Goal: Task Accomplishment & Management: Complete application form

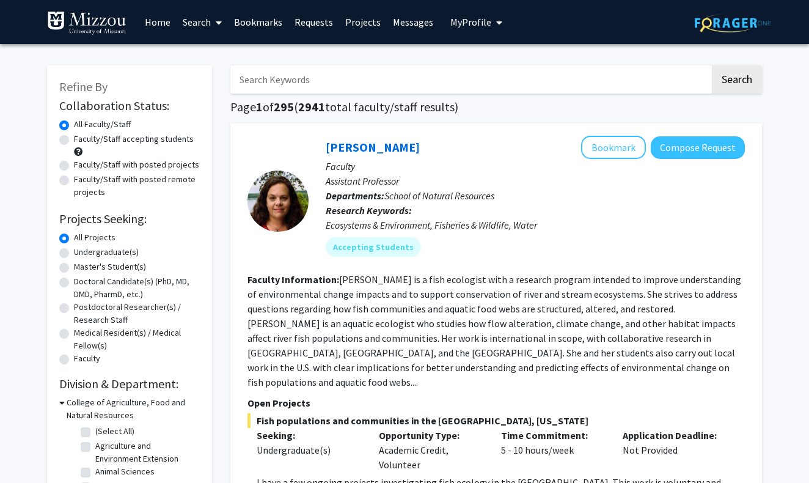
click at [89, 254] on label "Undergraduate(s)" at bounding box center [106, 252] width 65 height 13
click at [82, 254] on input "Undergraduate(s)" at bounding box center [78, 250] width 8 height 8
radio input "true"
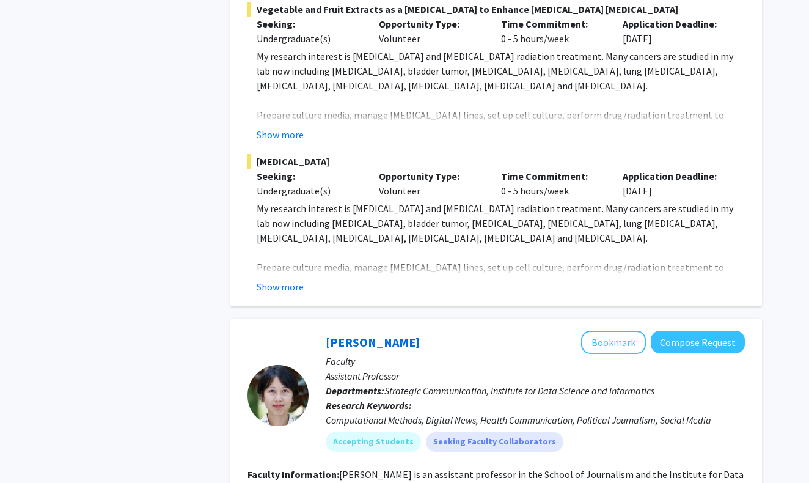
scroll to position [4276, 0]
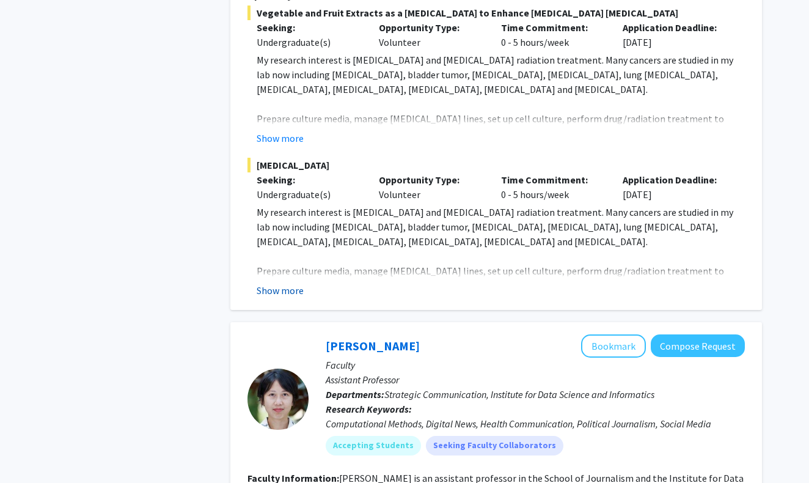
click at [290, 283] on button "Show more" at bounding box center [280, 290] width 47 height 15
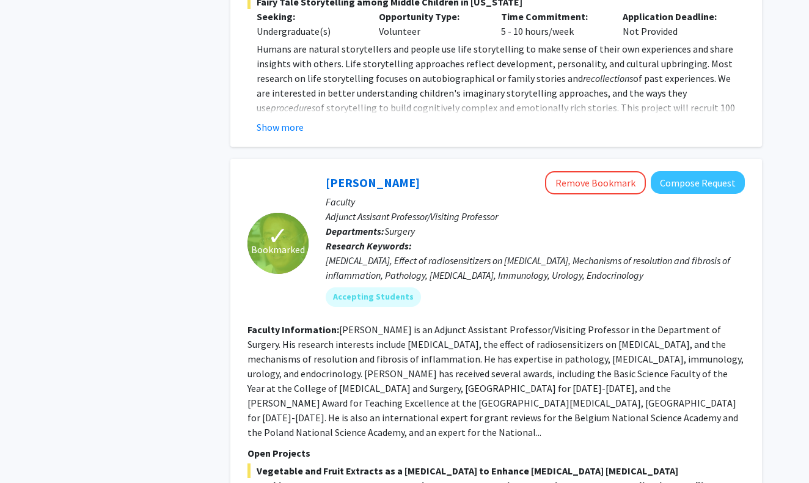
scroll to position [3808, 0]
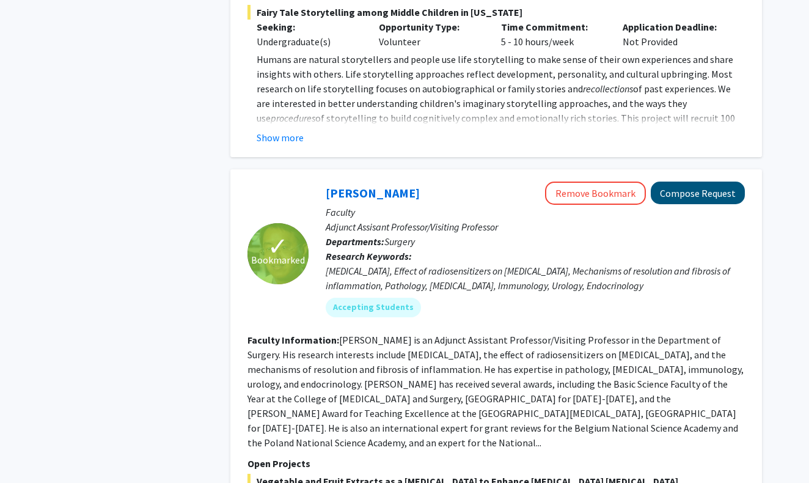
click at [682, 182] on button "Compose Request" at bounding box center [698, 193] width 94 height 23
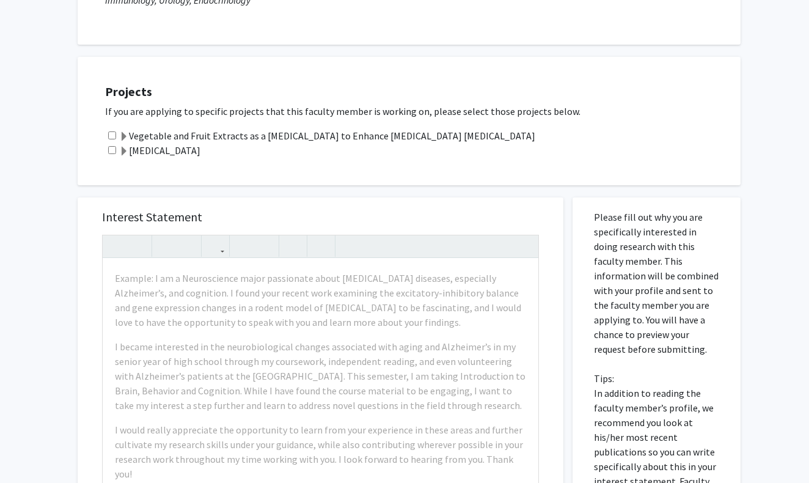
scroll to position [215, 0]
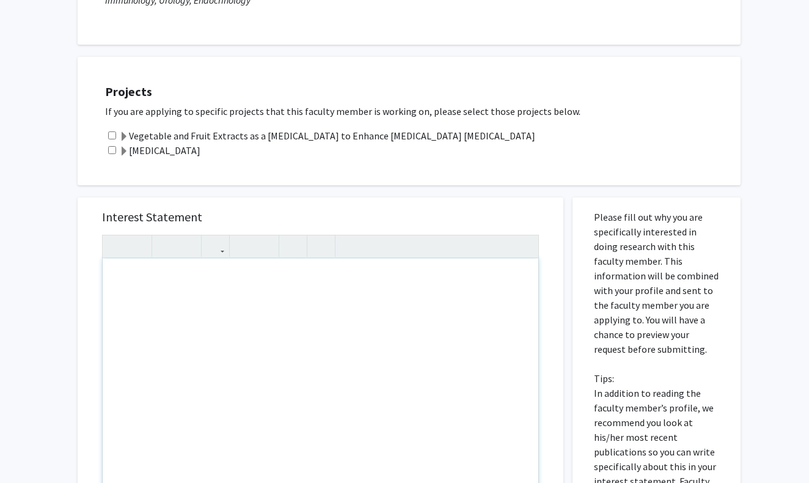
click at [130, 278] on div "Note to users with screen readers: Please press Alt+0 or Option+0 to deactivate…" at bounding box center [321, 399] width 436 height 280
type textarea "I am a Microbiology major on the pre-medicine track"
click at [140, 283] on div "I am a Microbiology major on the pre-medicine track" at bounding box center [321, 399] width 436 height 280
drag, startPoint x: 338, startPoint y: 280, endPoint x: 116, endPoint y: 283, distance: 221.9
click at [116, 283] on div "I am a Microbiology major on the pre-medicine track" at bounding box center [321, 399] width 436 height 280
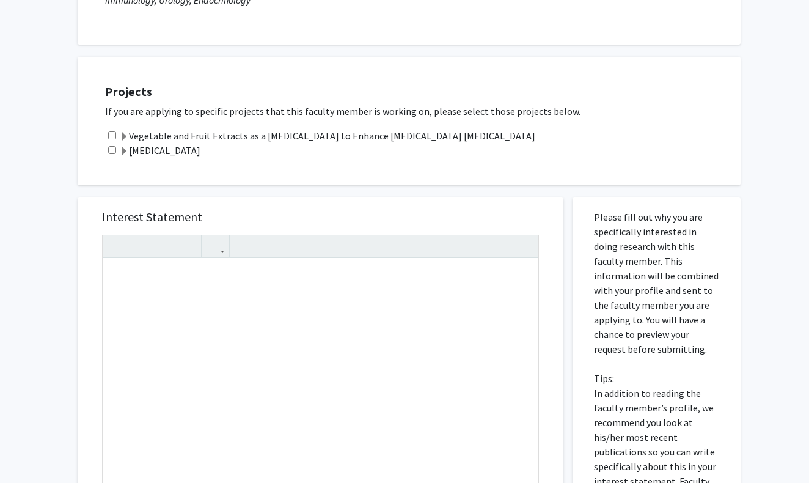
click at [262, 192] on div "Interest Statement Insert link Remove link Supplemental Files File Name Uploade…" at bounding box center [320, 492] width 504 height 614
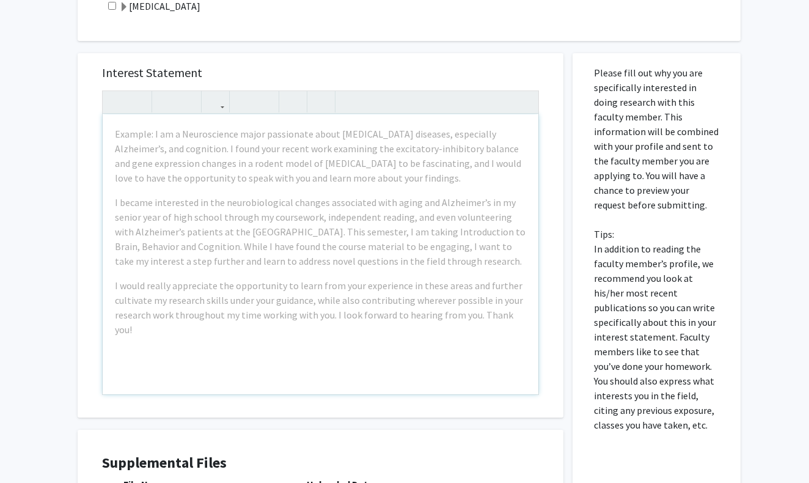
scroll to position [356, 0]
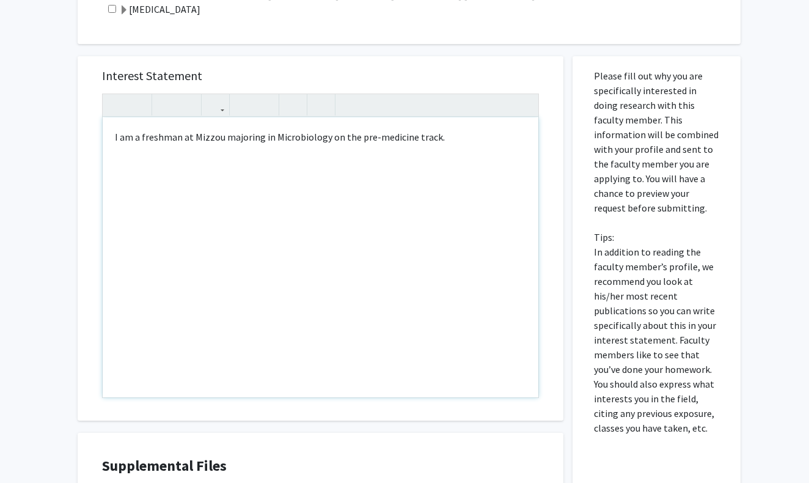
type textarea "I am a freshman at [GEOGRAPHIC_DATA] majoring in Microbiology on the pre-medici…"
click at [56, 205] on div "All Requests Request for [PERSON_NAME] Request for [PERSON_NAME] Departments: S…" at bounding box center [404, 186] width 809 height 997
click at [443, 144] on div "I am a freshman at Mizzou majoring in Microbiology on the pre-medicine track." at bounding box center [321, 257] width 436 height 280
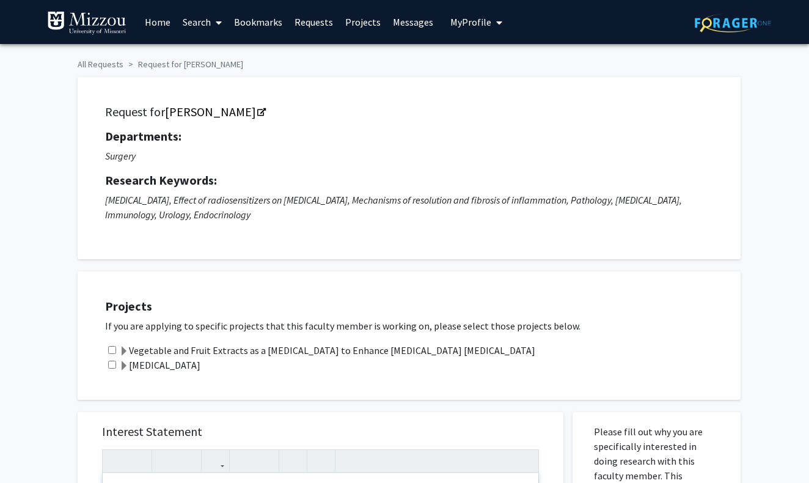
scroll to position [0, 0]
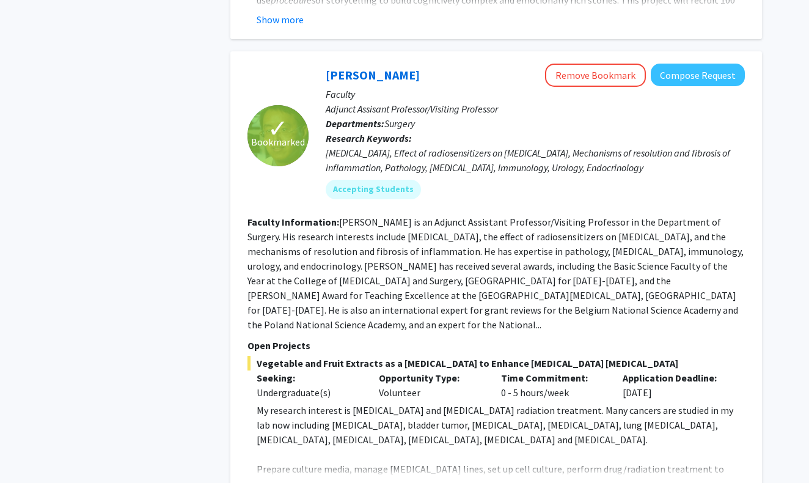
scroll to position [3917, 0]
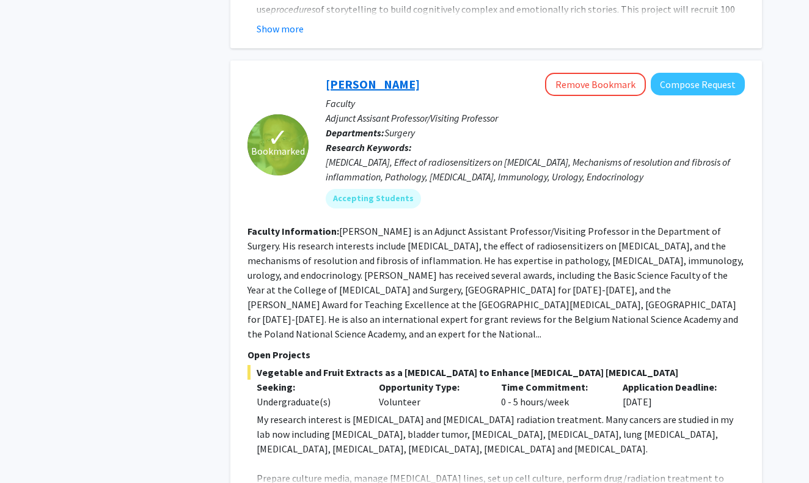
click at [386, 76] on link "[PERSON_NAME]" at bounding box center [373, 83] width 94 height 15
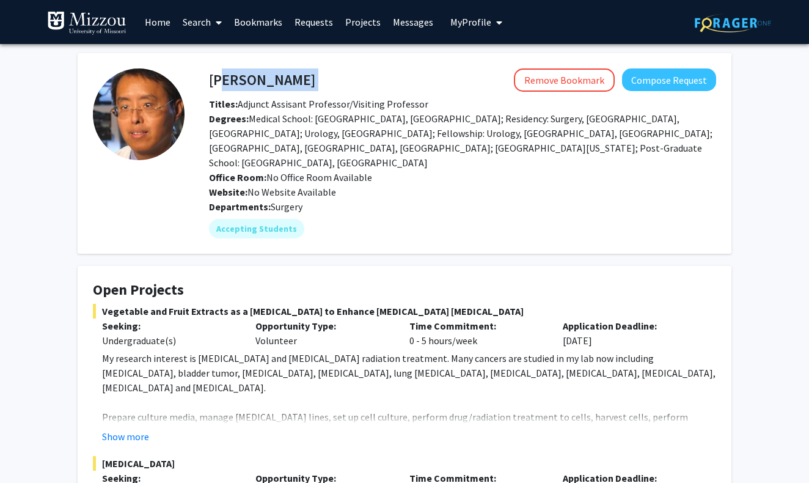
drag, startPoint x: 292, startPoint y: 79, endPoint x: 213, endPoint y: 81, distance: 78.9
click at [213, 81] on div "[PERSON_NAME] Remove Bookmark Compose Request" at bounding box center [463, 79] width 526 height 23
click at [204, 82] on div "[PERSON_NAME] Remove Bookmark Compose Request" at bounding box center [463, 79] width 526 height 23
drag, startPoint x: 204, startPoint y: 82, endPoint x: 270, endPoint y: 73, distance: 66.6
click at [272, 73] on div "[PERSON_NAME] Remove Bookmark Compose Request" at bounding box center [463, 79] width 526 height 23
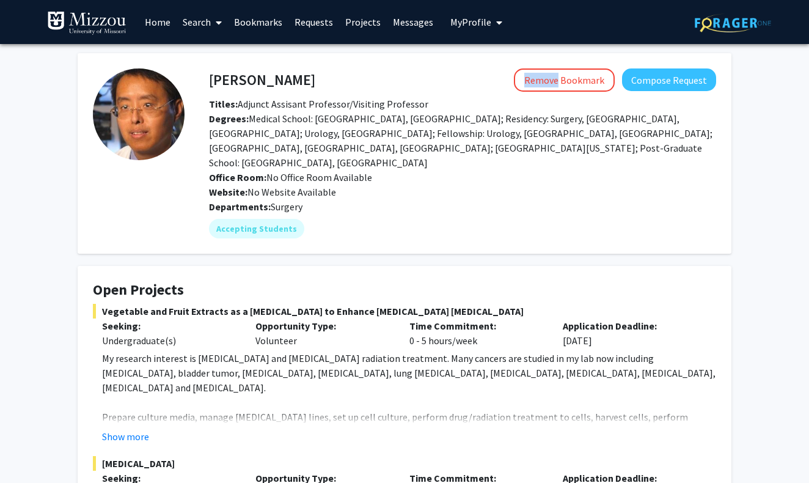
click at [321, 78] on div "Remove Bookmark Compose Request" at bounding box center [515, 79] width 401 height 23
click at [343, 77] on div "Remove Bookmark Compose Request" at bounding box center [515, 79] width 401 height 23
click at [505, 199] on div "Departments: Surgery" at bounding box center [462, 206] width 507 height 15
drag, startPoint x: 293, startPoint y: 81, endPoint x: 210, endPoint y: 82, distance: 82.5
click at [210, 82] on div "[PERSON_NAME] Remove Bookmark Compose Request" at bounding box center [463, 79] width 526 height 23
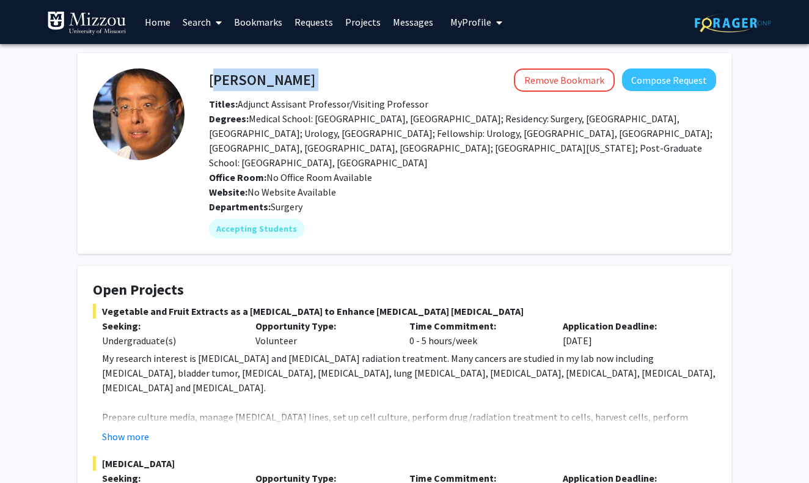
copy h4 "[PERSON_NAME]"
click at [298, 142] on div "Degrees: Medical School: [GEOGRAPHIC_DATA], [GEOGRAPHIC_DATA]; Residency: Surge…" at bounding box center [463, 140] width 526 height 59
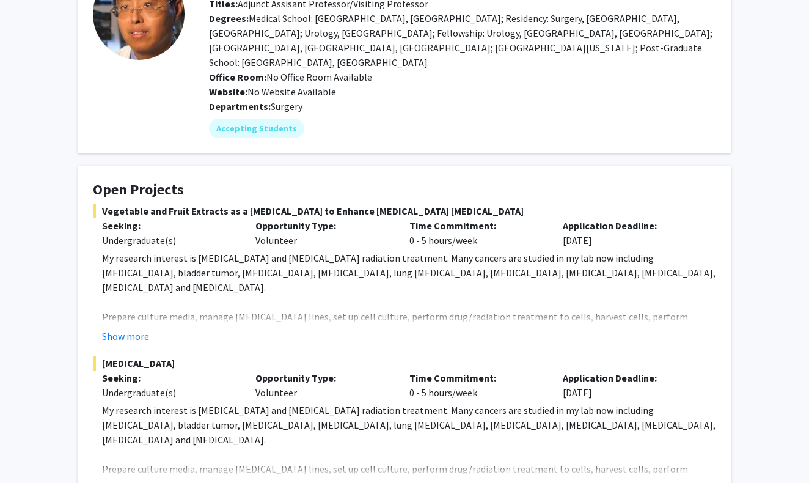
scroll to position [101, 0]
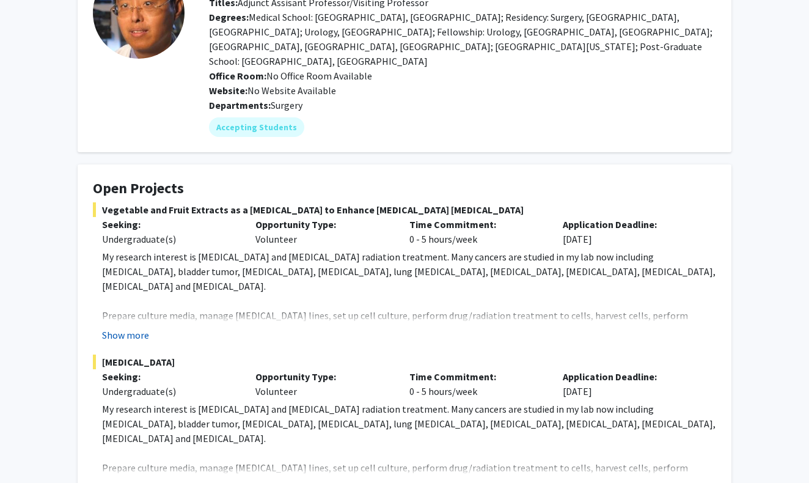
click at [141, 328] on button "Show more" at bounding box center [125, 335] width 47 height 15
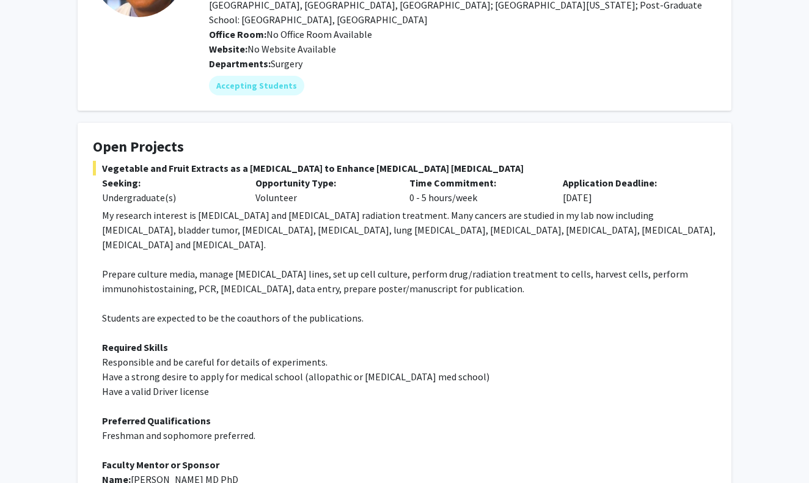
scroll to position [150, 0]
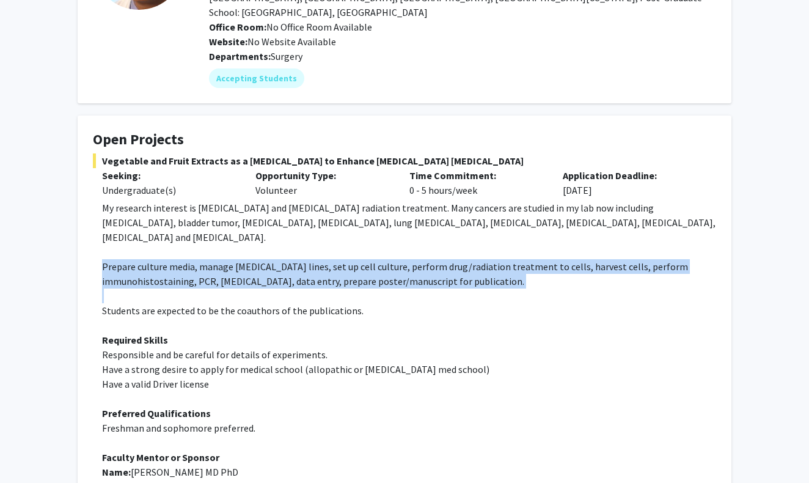
drag, startPoint x: 82, startPoint y: 240, endPoint x: 210, endPoint y: 269, distance: 131.6
click at [210, 269] on fg-card "Open Projects Vegetable and Fruit Extracts as a [MEDICAL_DATA] to Enhance [MEDI…" at bounding box center [405, 435] width 654 height 639
copy span "Prepare culture media, manage [MEDICAL_DATA] lines, set up cell culture, perfor…"
